Goal: Task Accomplishment & Management: Use online tool/utility

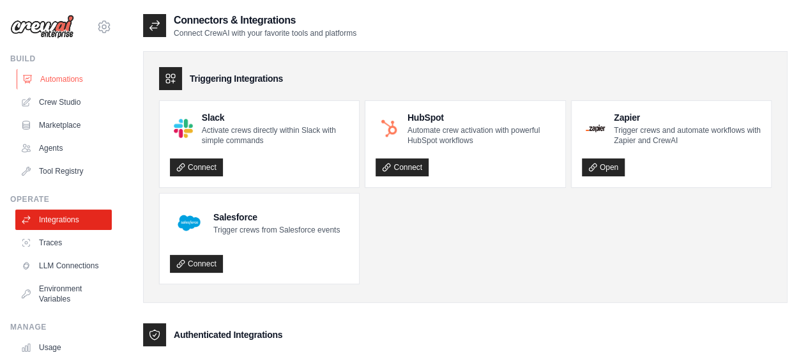
click at [68, 77] on link "Automations" at bounding box center [65, 79] width 96 height 20
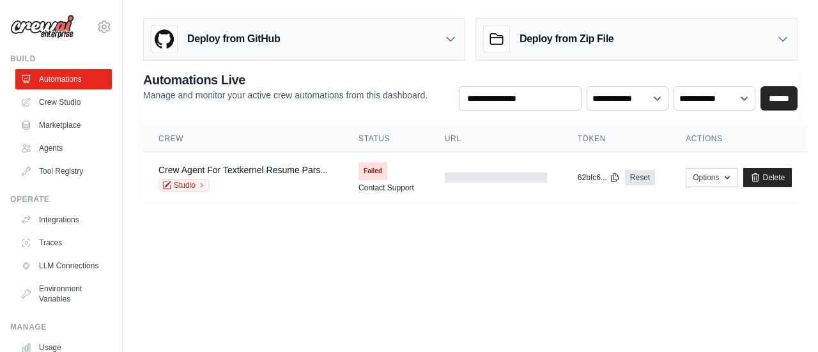
click at [60, 99] on link "Crew Studio" at bounding box center [63, 102] width 96 height 20
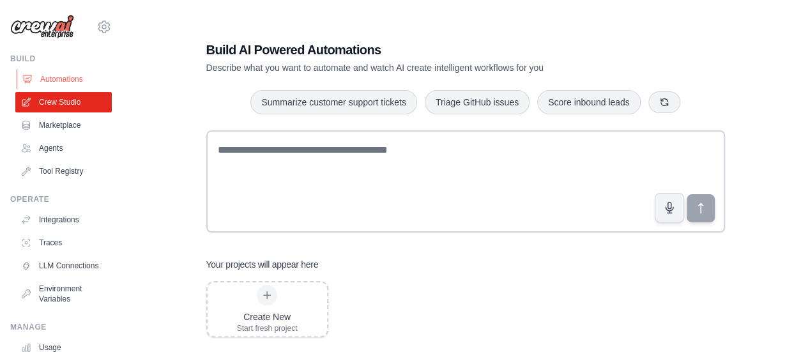
click at [68, 75] on link "Automations" at bounding box center [65, 79] width 96 height 20
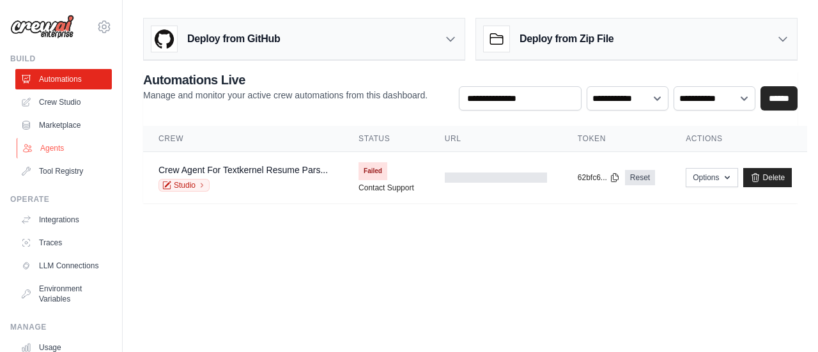
click at [43, 146] on link "Agents" at bounding box center [65, 148] width 96 height 20
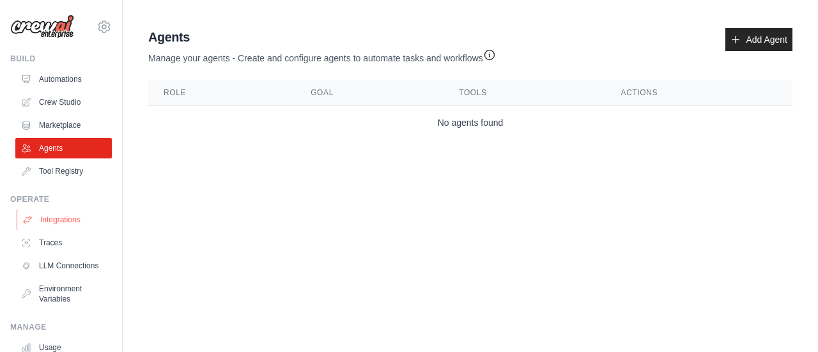
click at [75, 220] on link "Integrations" at bounding box center [65, 220] width 96 height 20
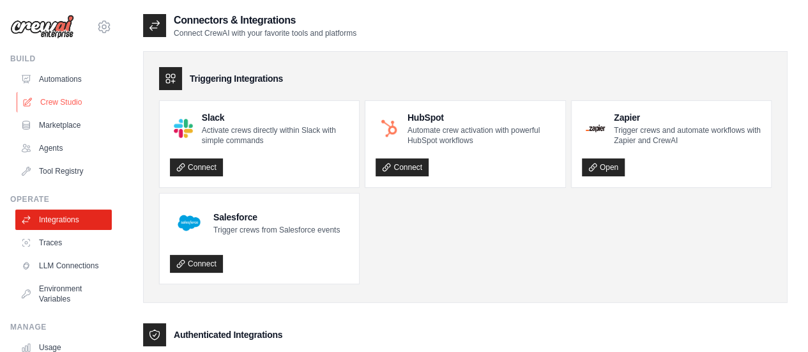
click at [53, 103] on link "Crew Studio" at bounding box center [65, 102] width 96 height 20
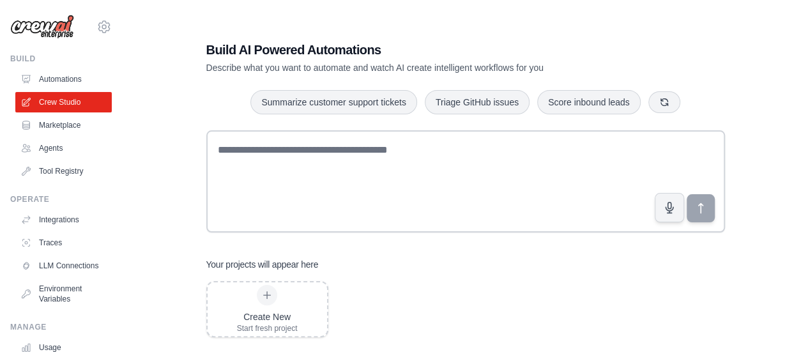
click at [149, 152] on div "Build AI Powered Automations Describe what you want to automate and watch AI cr…" at bounding box center [465, 189] width 644 height 352
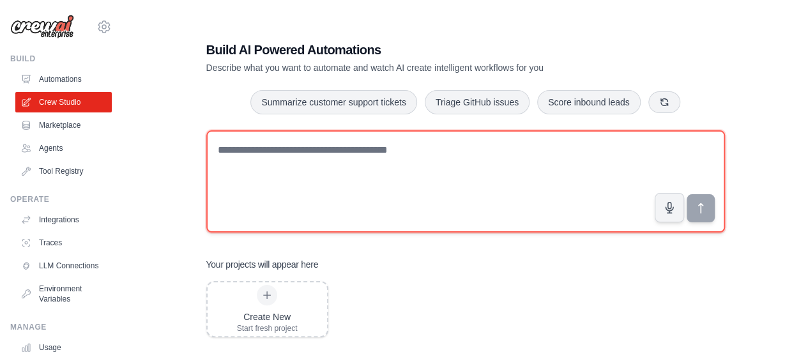
click at [285, 159] on textarea at bounding box center [465, 181] width 519 height 102
click at [312, 163] on textarea at bounding box center [465, 181] width 519 height 102
paste textarea "**********"
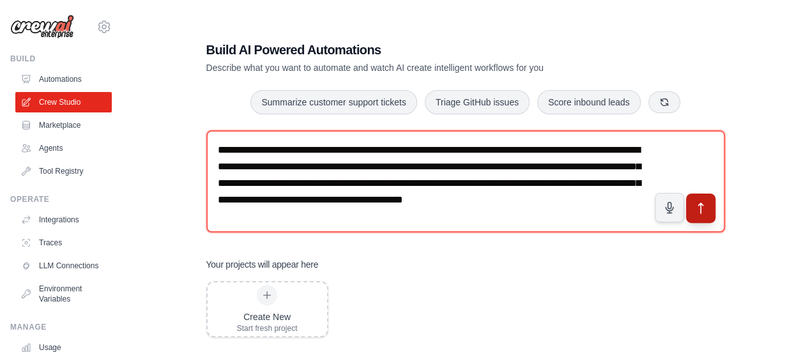
type textarea "**********"
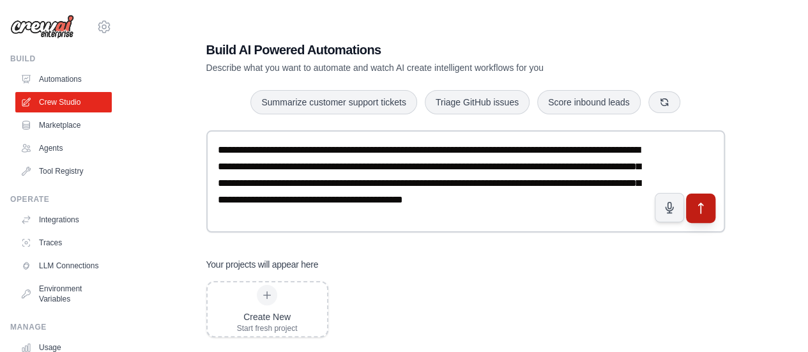
click at [703, 209] on icon "submit" at bounding box center [700, 207] width 13 height 13
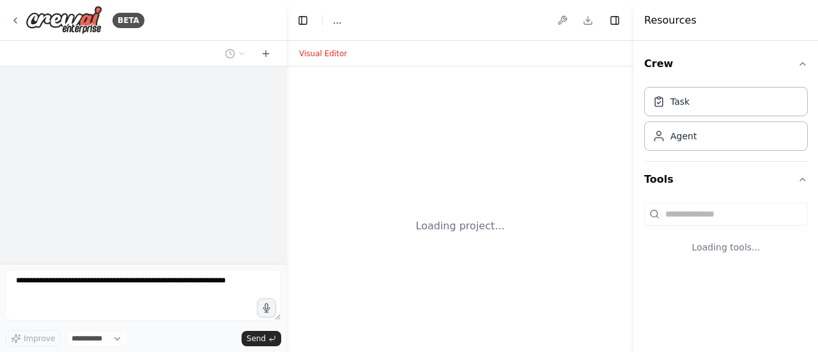
select select "****"
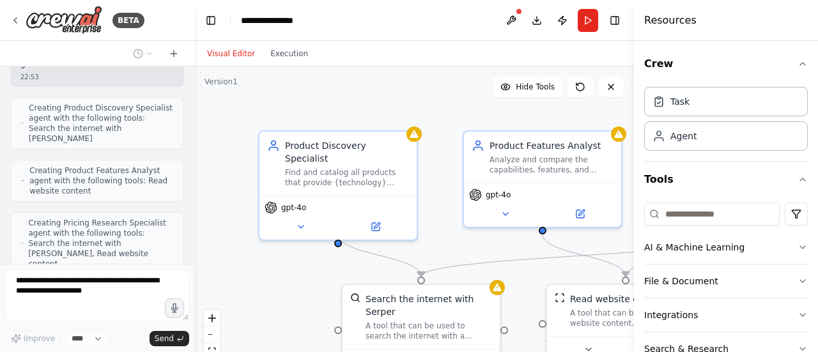
scroll to position [528, 0]
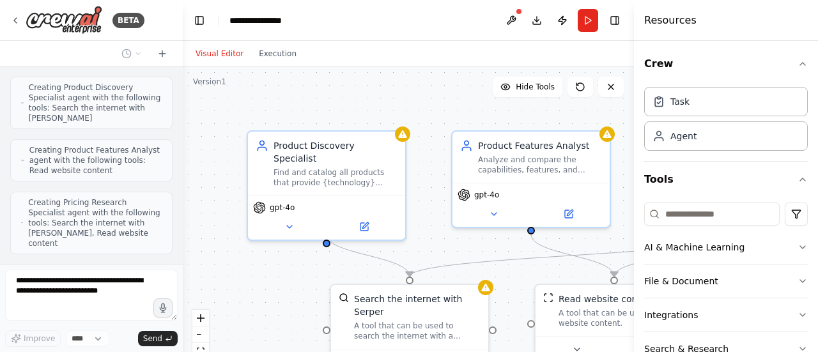
drag, startPoint x: 284, startPoint y: 201, endPoint x: 183, endPoint y: 194, distance: 101.8
click at [183, 194] on div "BETA I want to research all of the product available for a specific technology.…" at bounding box center [409, 176] width 818 height 352
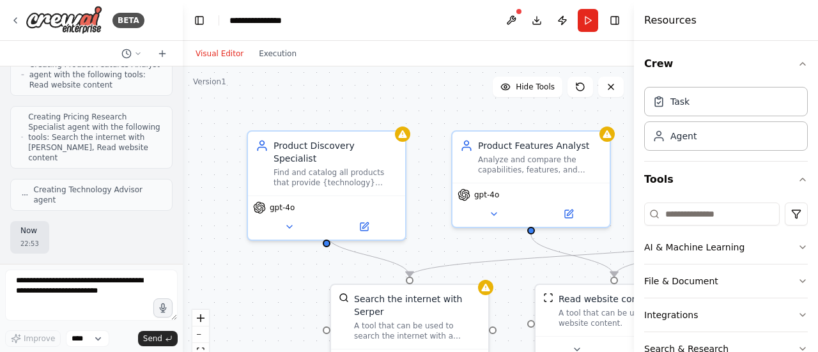
click at [178, 219] on div at bounding box center [180, 176] width 5 height 352
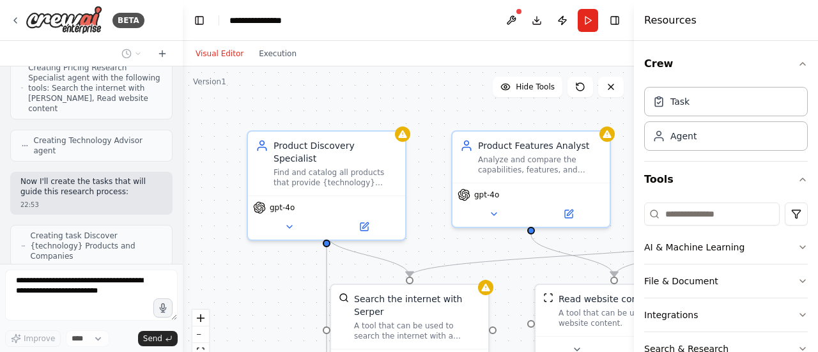
scroll to position [673, 0]
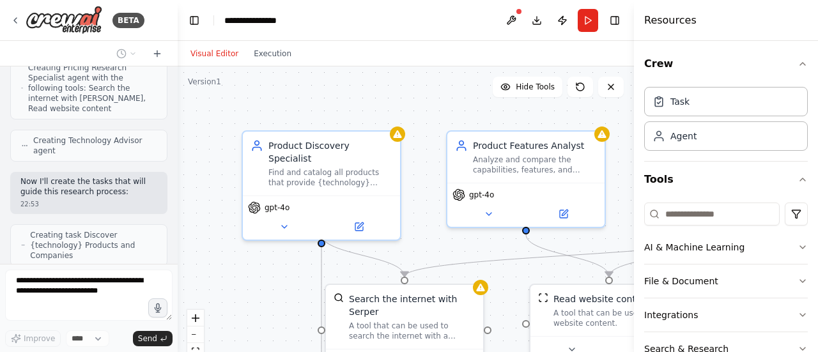
drag, startPoint x: 178, startPoint y: 232, endPoint x: 178, endPoint y: 128, distance: 104.8
click at [178, 128] on div "BETA I want to research all of the product available for a specific technology.…" at bounding box center [409, 176] width 818 height 352
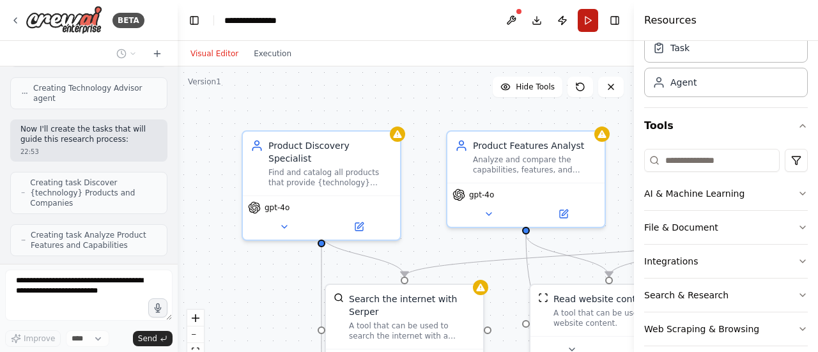
scroll to position [767, 0]
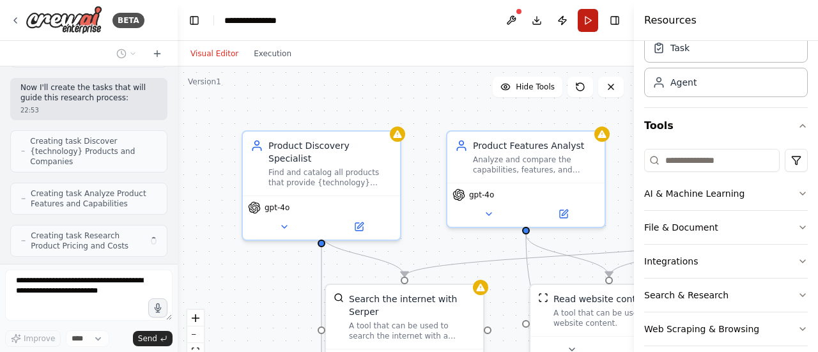
click at [591, 17] on button "Run" at bounding box center [587, 20] width 20 height 23
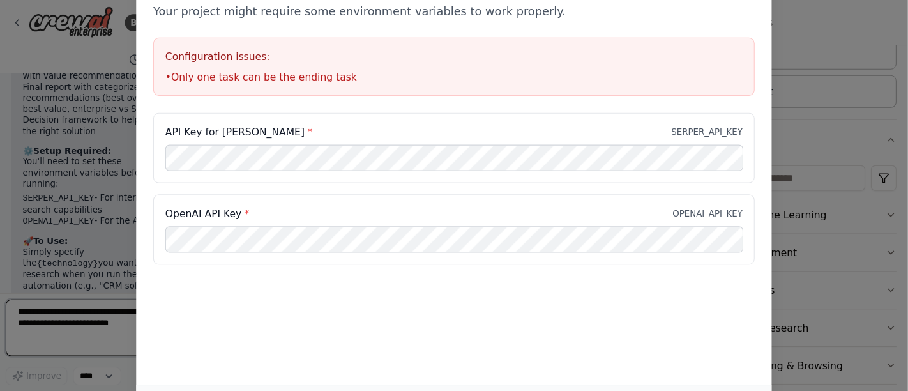
scroll to position [1637, 0]
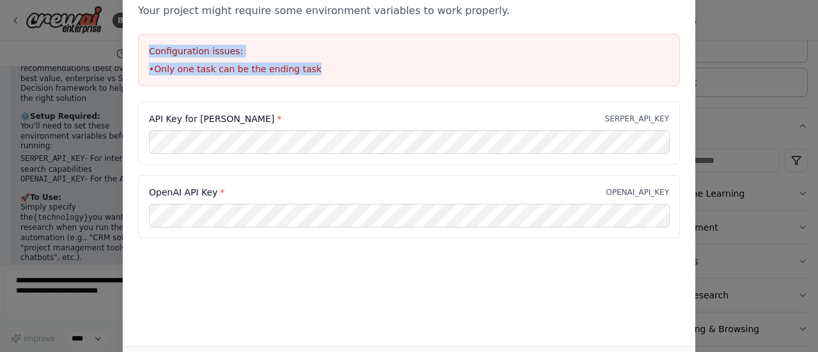
drag, startPoint x: 632, startPoint y: 16, endPoint x: 620, endPoint y: 65, distance: 50.0
click at [620, 65] on div "Environment configuration Your project might require some environment variables…" at bounding box center [409, 31] width 572 height 139
click at [731, 12] on div "Environment configuration Your project might require some environment variables…" at bounding box center [409, 176] width 818 height 352
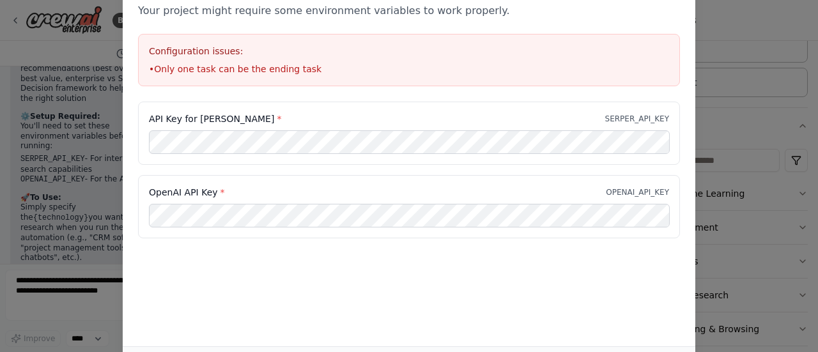
click at [815, 69] on div "Environment configuration Your project might require some environment variables…" at bounding box center [409, 176] width 818 height 352
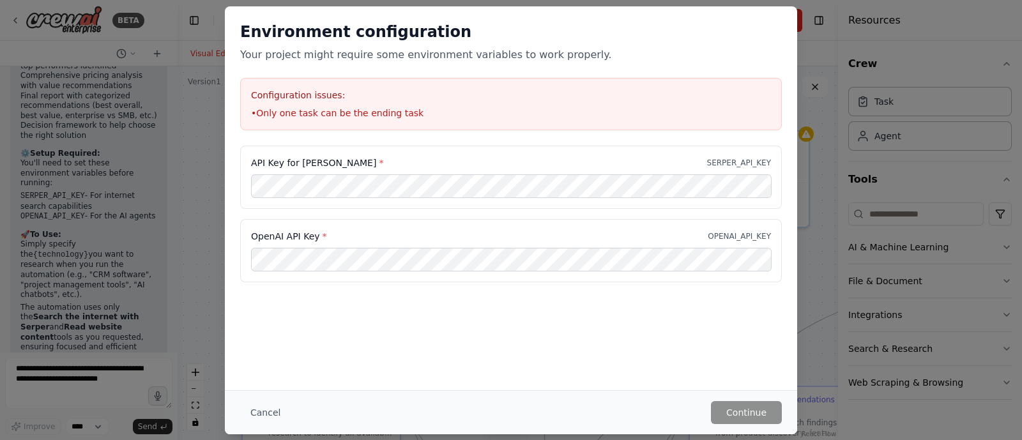
scroll to position [0, 0]
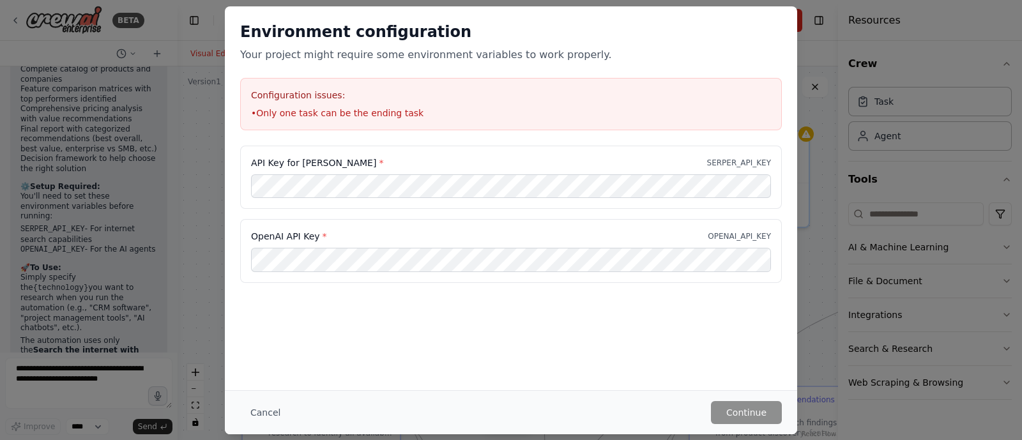
click at [199, 153] on div "Environment configuration Your project might require some environment variables…" at bounding box center [511, 220] width 1022 height 440
click at [263, 351] on button "Cancel" at bounding box center [265, 412] width 50 height 23
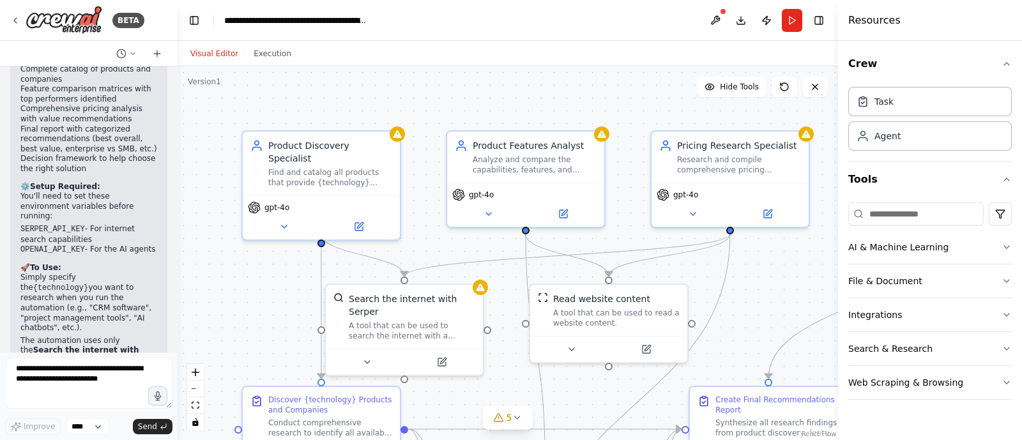
click at [623, 100] on div ".deletable-edge-delete-btn { width: 20px; height: 20px; border: 0px solid #ffff…" at bounding box center [508, 253] width 660 height 374
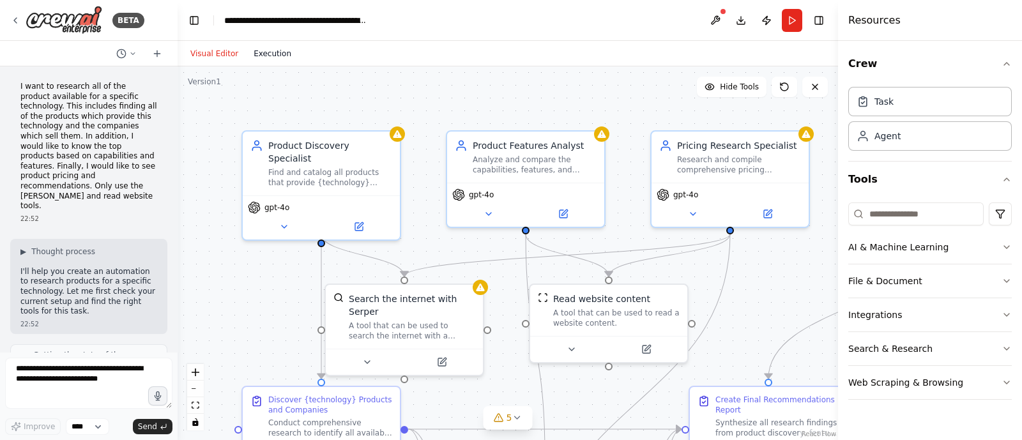
click at [273, 54] on button "Execution" at bounding box center [272, 53] width 53 height 15
click at [209, 49] on button "Visual Editor" at bounding box center [214, 53] width 63 height 15
click at [795, 51] on div "Visual Editor Execution" at bounding box center [508, 54] width 660 height 26
click at [793, 24] on button "Run" at bounding box center [792, 20] width 20 height 23
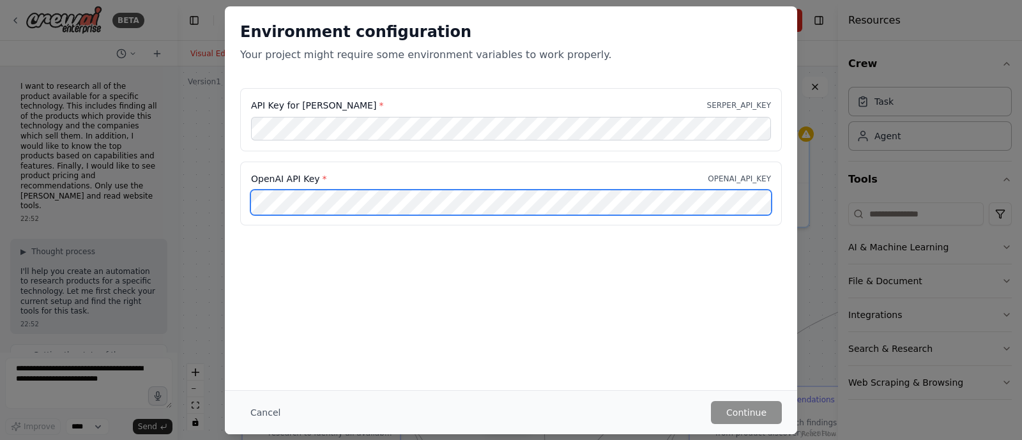
scroll to position [1567, 0]
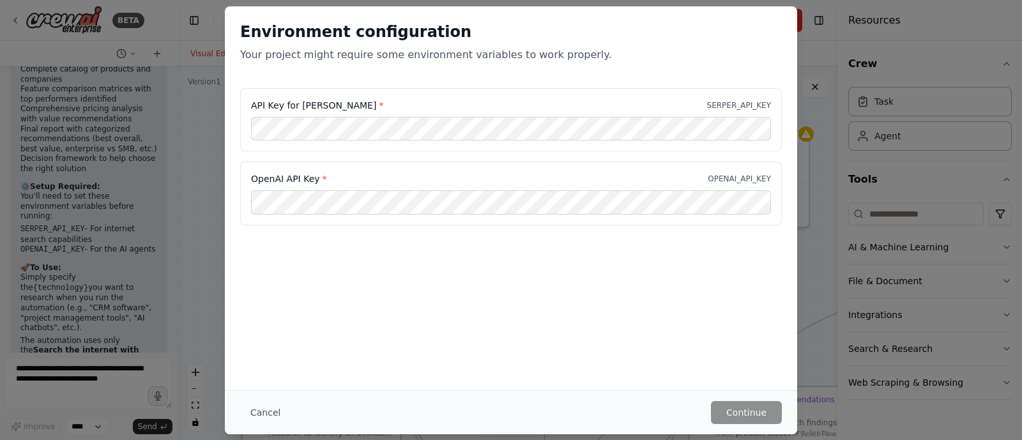
click at [473, 151] on div "API Key for [PERSON_NAME] * SERPER_API_KEY" at bounding box center [511, 120] width 542 height 64
